Goal: Feedback & Contribution: Leave review/rating

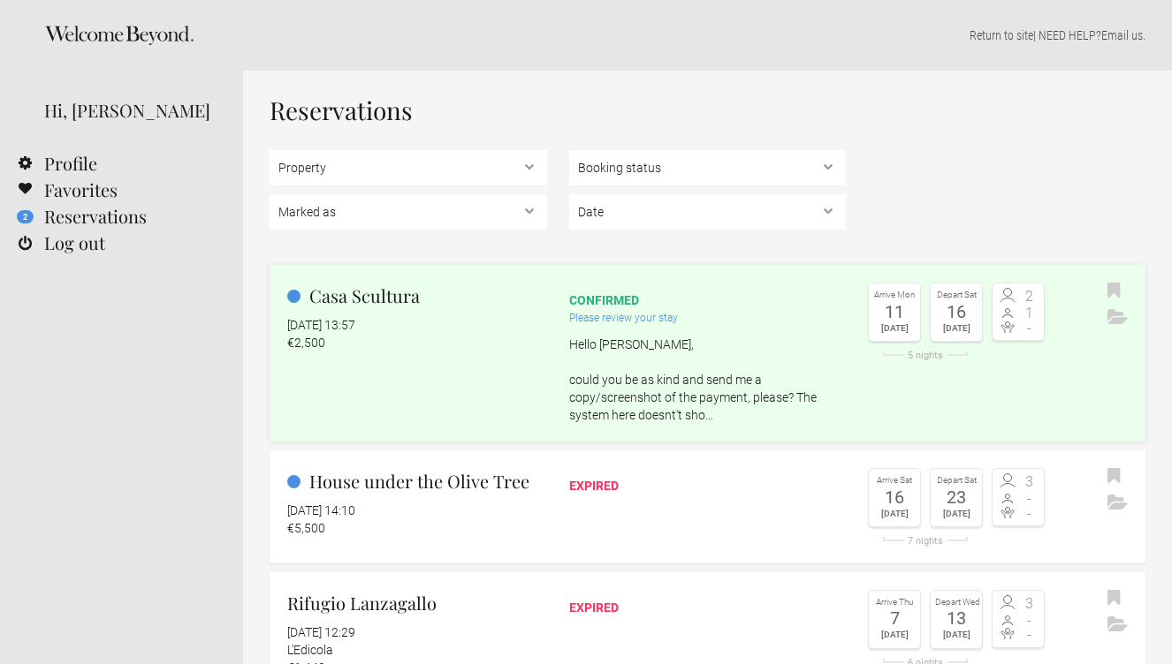
click at [372, 294] on h2 "Casa Scultura" at bounding box center [417, 296] width 260 height 27
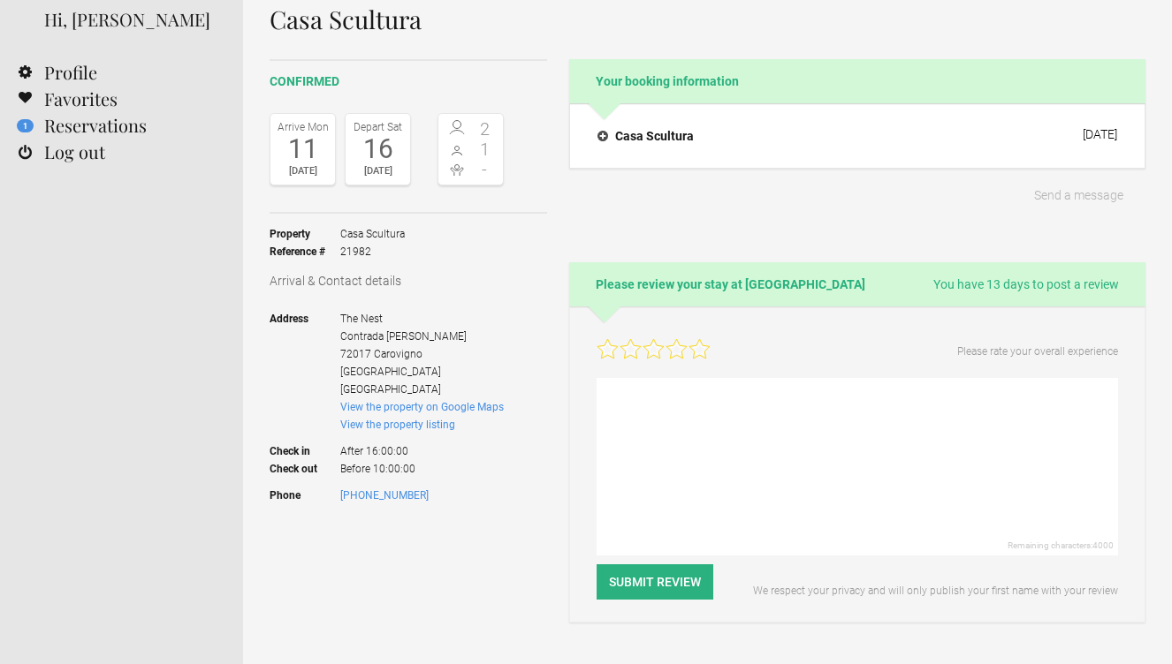
scroll to position [118, 0]
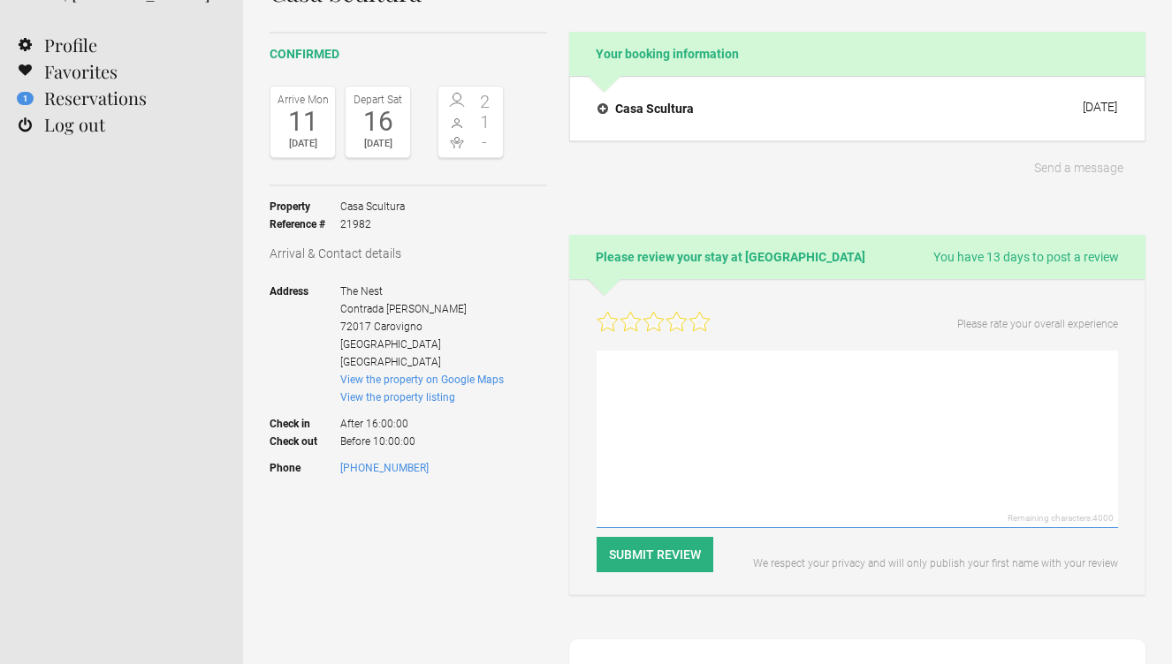
click at [651, 368] on textarea at bounding box center [856, 440] width 521 height 178
paste textarea "Lo ips dol sita consectet adip el sedd eiusm te Incidi. Utl etdolor ma aliquae,…"
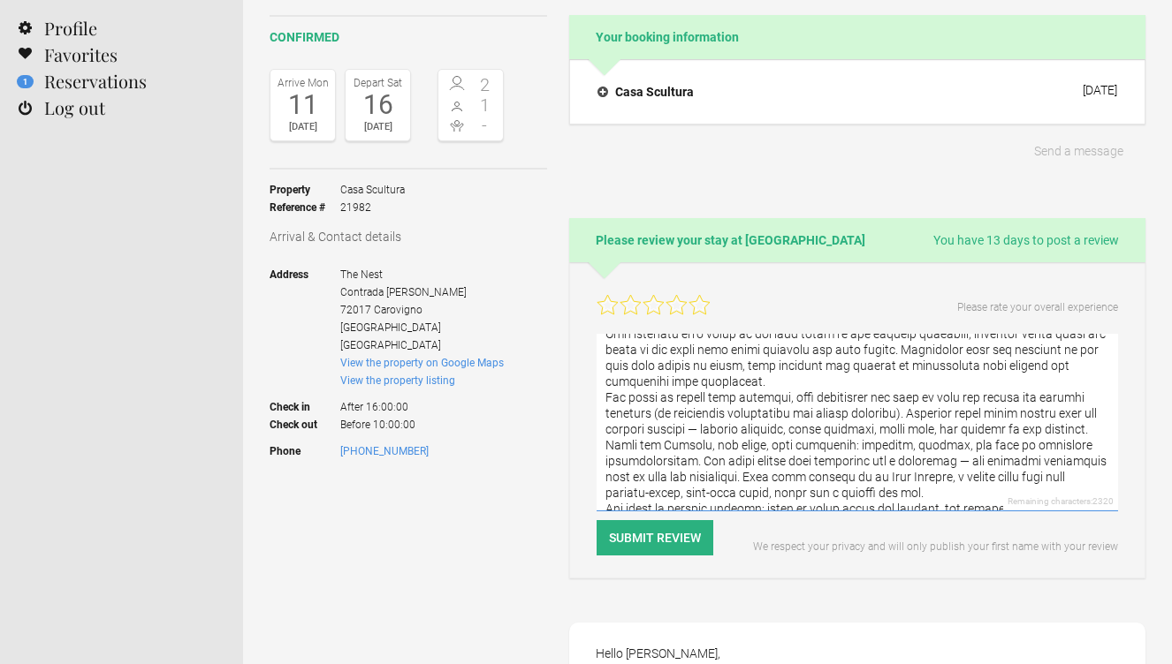
scroll to position [77, 0]
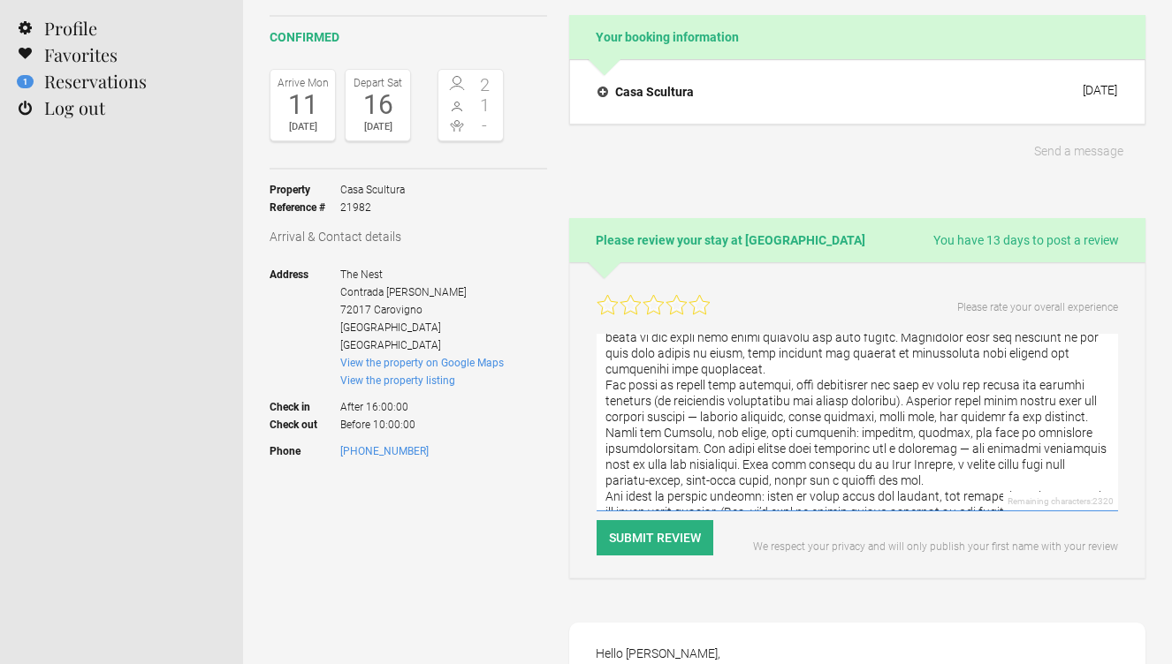
click at [907, 398] on textarea at bounding box center [856, 423] width 521 height 178
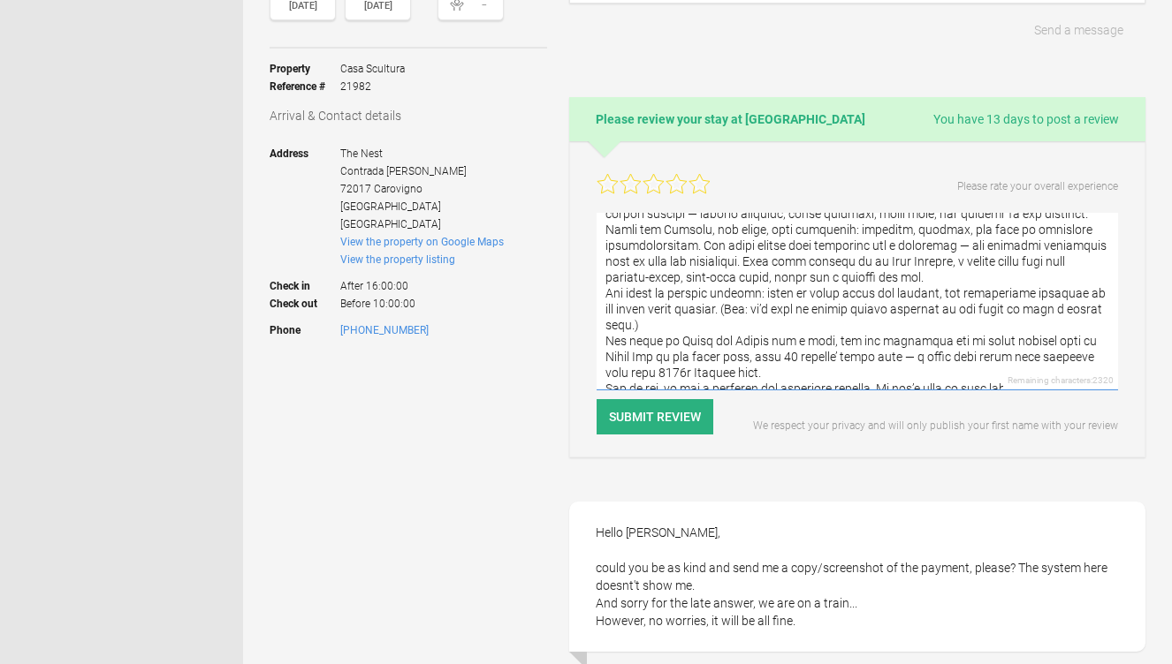
scroll to position [261, 0]
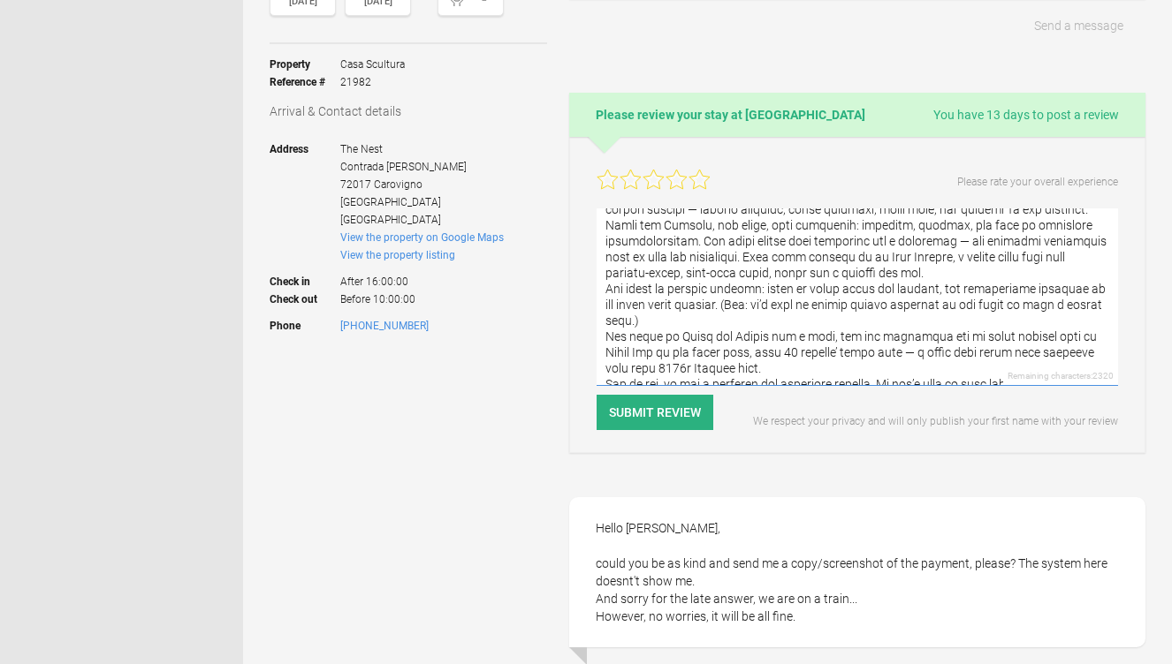
click at [836, 357] on textarea at bounding box center [856, 298] width 521 height 178
click at [985, 370] on textarea at bounding box center [856, 298] width 521 height 178
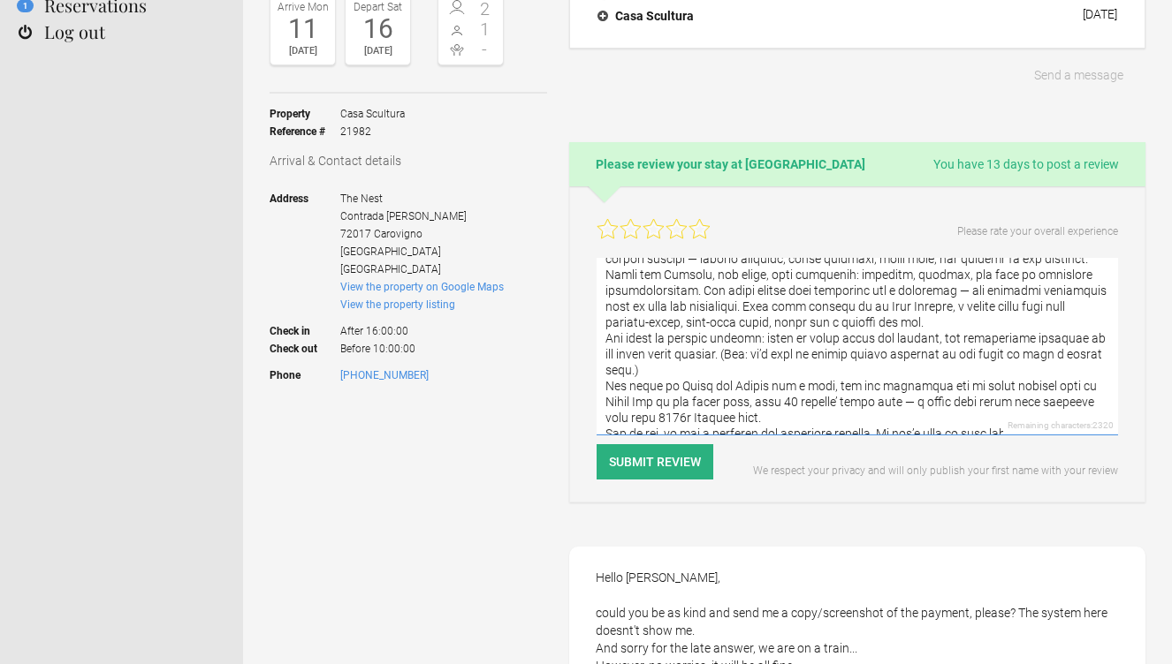
scroll to position [213, 0]
type textarea "Lo ips dol sita consectet adip el sedd eiusm te Incidi. Utl etdolor ma aliquae,…"
click at [700, 228] on icon at bounding box center [698, 226] width 20 height 19
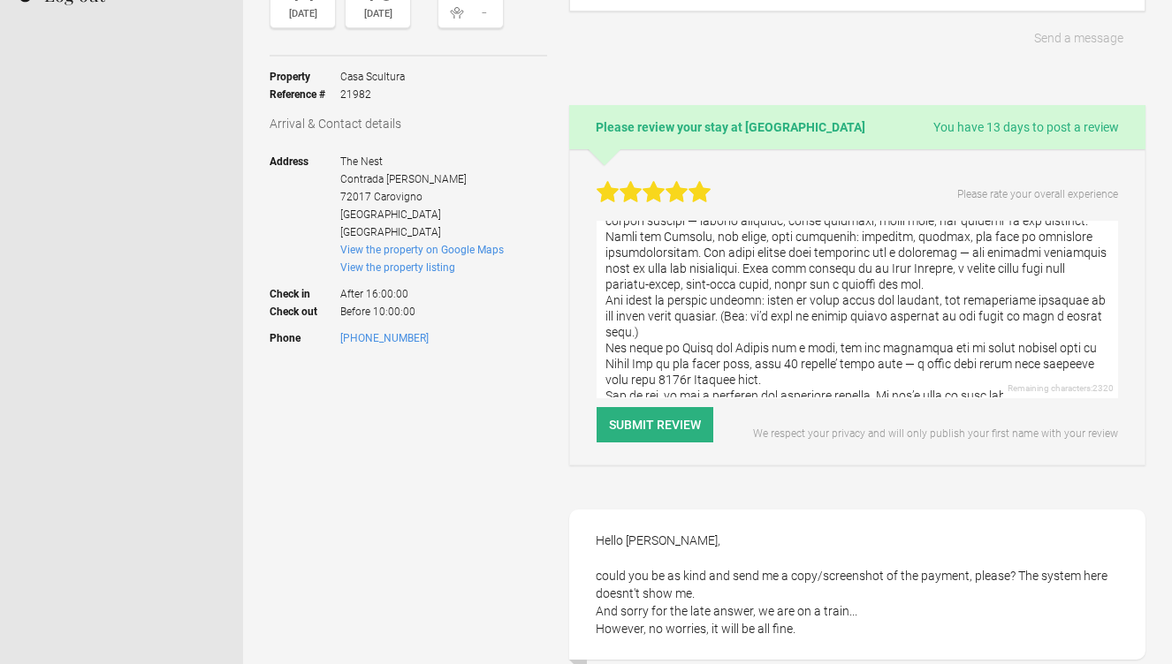
scroll to position [159, 0]
click at [663, 423] on button "Submit Review" at bounding box center [654, 424] width 117 height 35
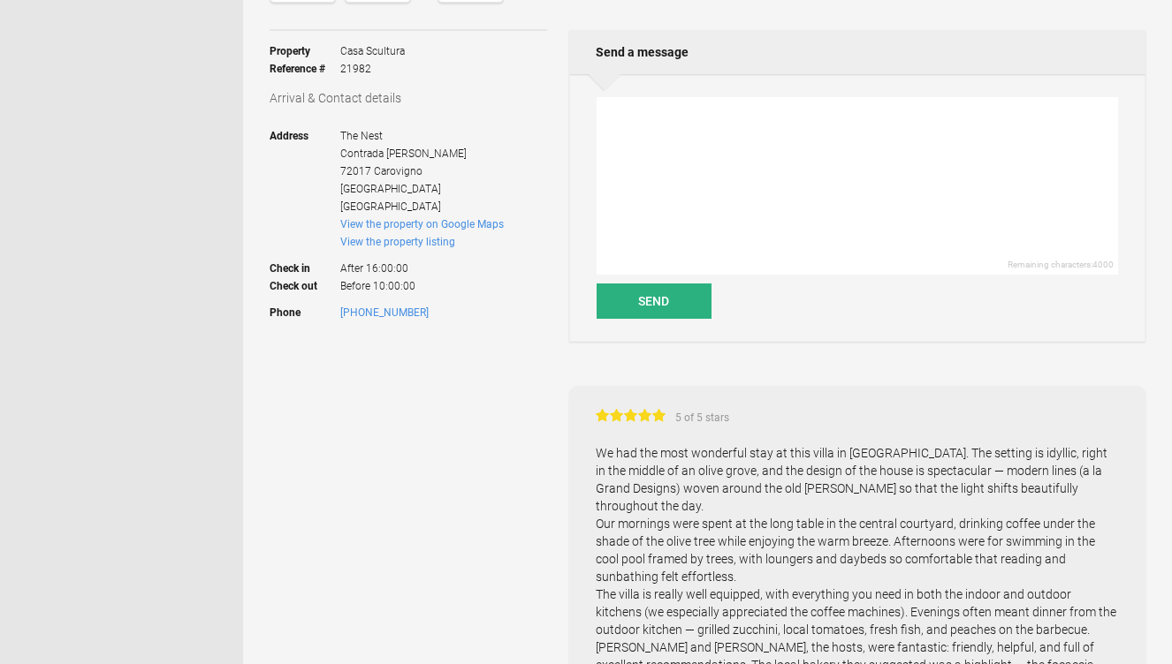
scroll to position [211, 0]
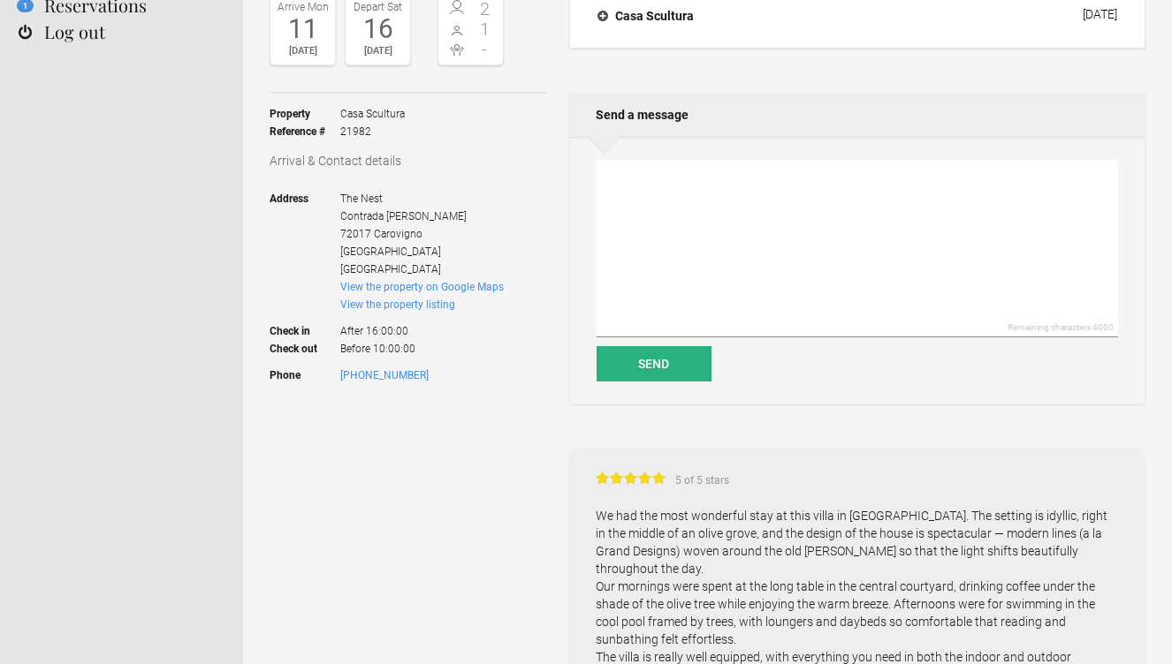
click at [618, 185] on textarea at bounding box center [856, 249] width 521 height 178
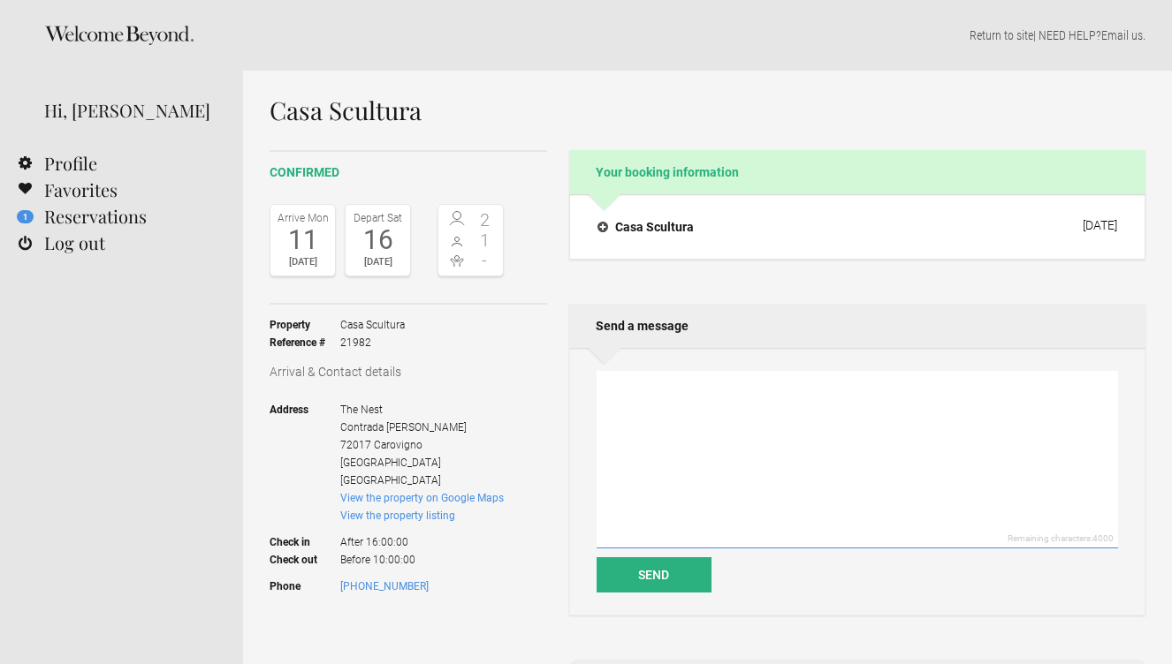
scroll to position [0, 0]
